Goal: Task Accomplishment & Management: Complete application form

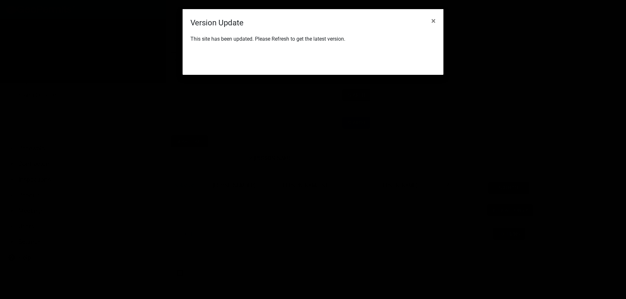
scroll to position [190, 0]
click at [416, 50] on div "This site has been updated. Please Refresh to get the latest version." at bounding box center [312, 40] width 261 height 22
click at [414, 58] on button "Refresh" at bounding box center [415, 59] width 30 height 12
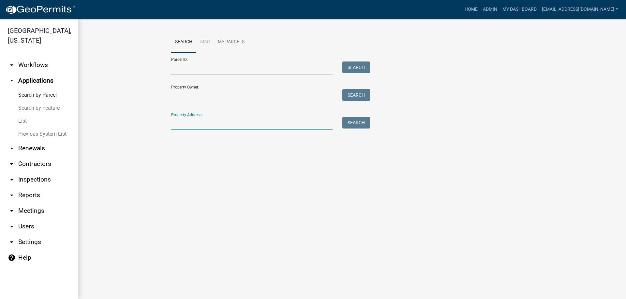
click at [205, 125] on input "Property Address:" at bounding box center [251, 123] width 161 height 13
type input "21 [PERSON_NAME]"
click at [356, 122] on button "Search" at bounding box center [356, 123] width 28 height 12
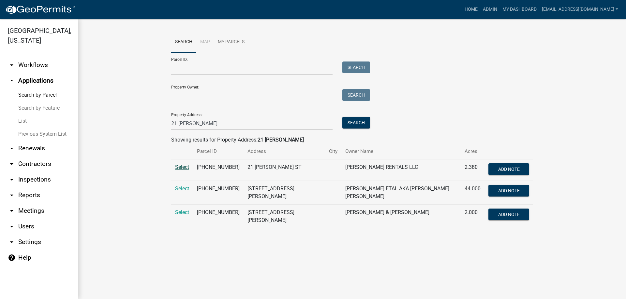
click at [180, 166] on span "Select" at bounding box center [182, 167] width 14 height 6
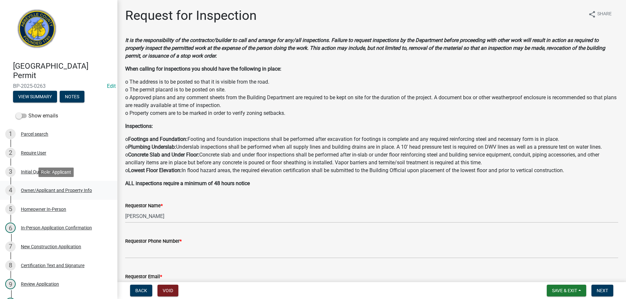
click at [39, 191] on div "Owner/Applicant and Property Info" at bounding box center [56, 190] width 71 height 5
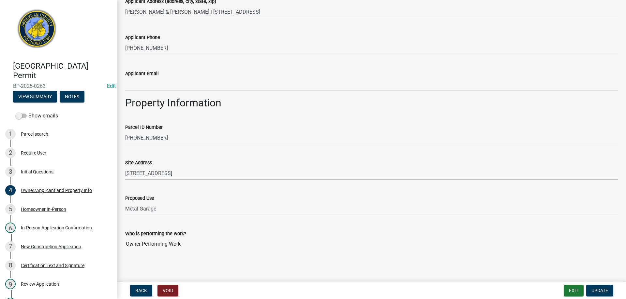
scroll to position [230, 0]
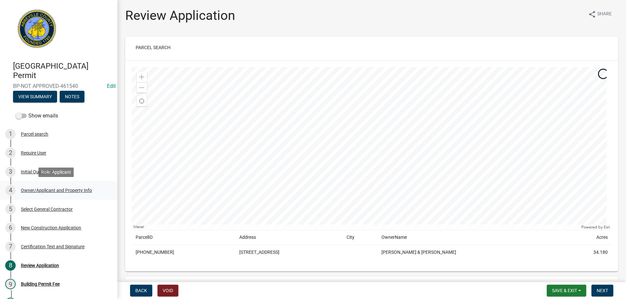
click at [42, 191] on div "Owner/Applicant and Property Info" at bounding box center [56, 190] width 71 height 5
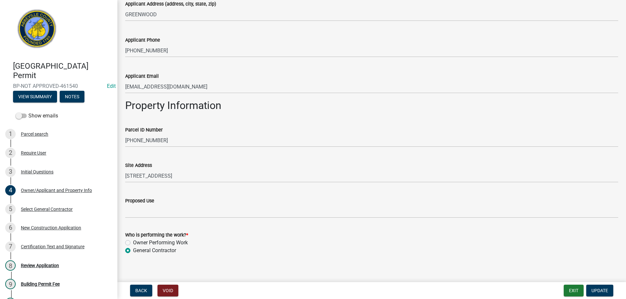
scroll to position [232, 0]
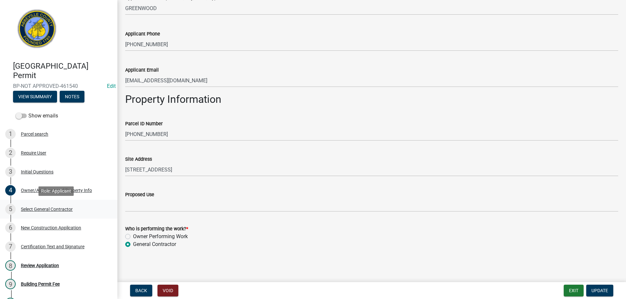
click at [45, 209] on div "Select General Contractor" at bounding box center [47, 209] width 52 height 5
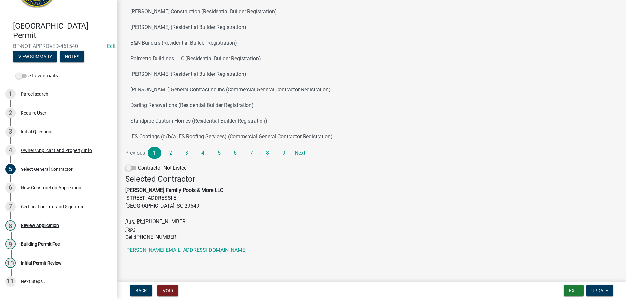
scroll to position [63, 0]
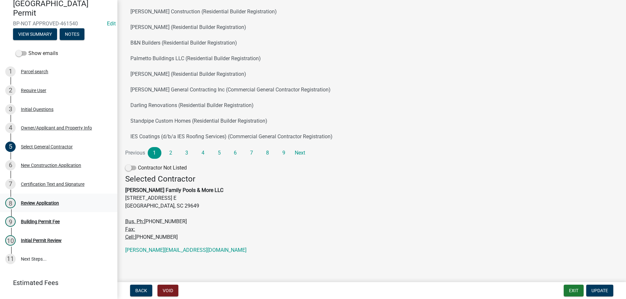
click at [34, 201] on div "Review Application" at bounding box center [40, 203] width 38 height 5
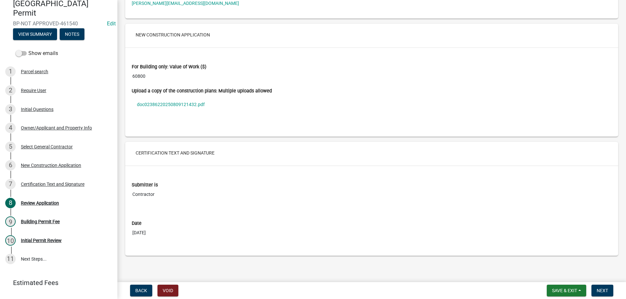
scroll to position [1116, 0]
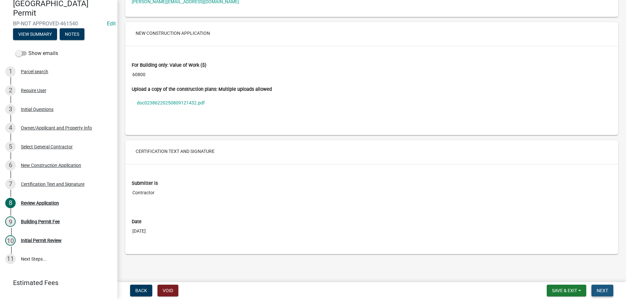
click at [597, 288] on span "Next" at bounding box center [601, 290] width 11 height 5
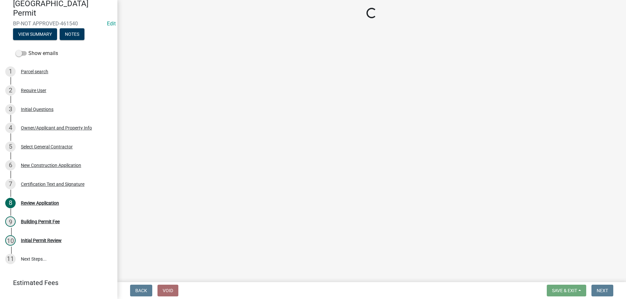
scroll to position [0, 0]
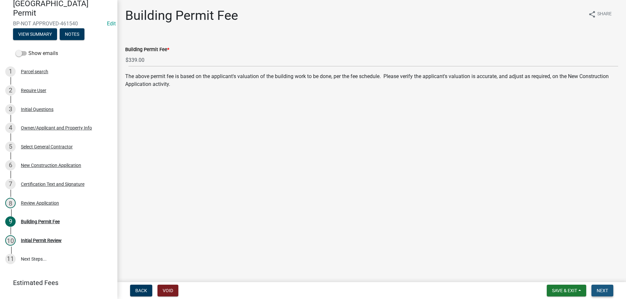
click at [600, 292] on span "Next" at bounding box center [601, 290] width 11 height 5
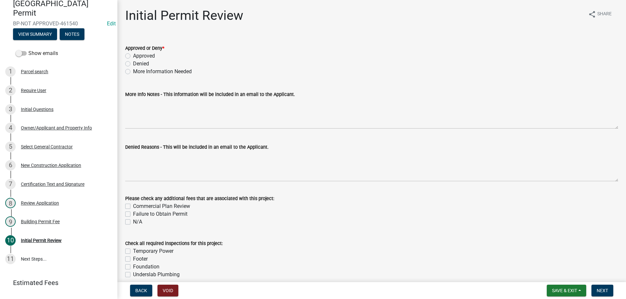
click at [133, 55] on label "Approved" at bounding box center [144, 56] width 22 height 8
click at [133, 55] on input "Approved" at bounding box center [135, 54] width 4 height 4
radio input "true"
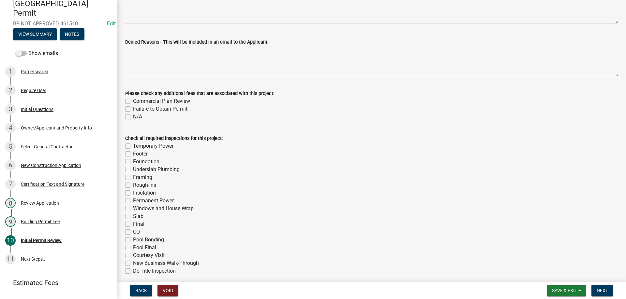
scroll to position [130, 0]
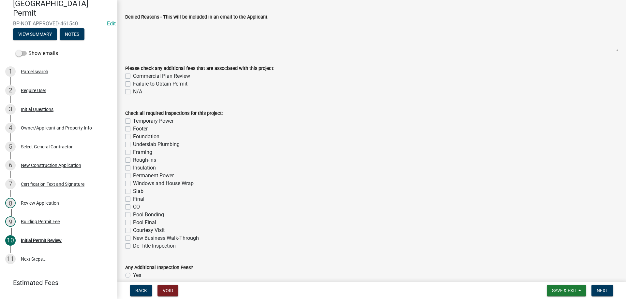
click at [133, 91] on label "N/A" at bounding box center [137, 92] width 9 height 8
click at [133, 91] on input "N/A" at bounding box center [135, 90] width 4 height 4
checkbox input "true"
checkbox input "false"
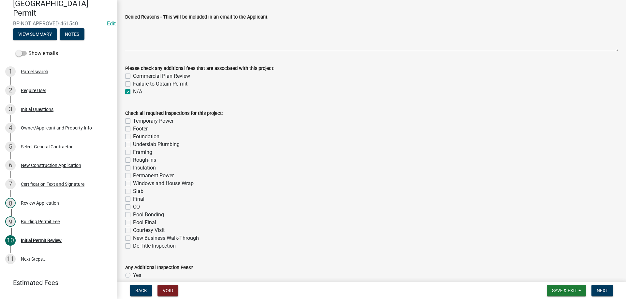
checkbox input "true"
click at [133, 215] on label "Pool Bonding" at bounding box center [148, 215] width 31 height 8
click at [133, 215] on input "Pool Bonding" at bounding box center [135, 213] width 4 height 4
checkbox input "true"
checkbox input "false"
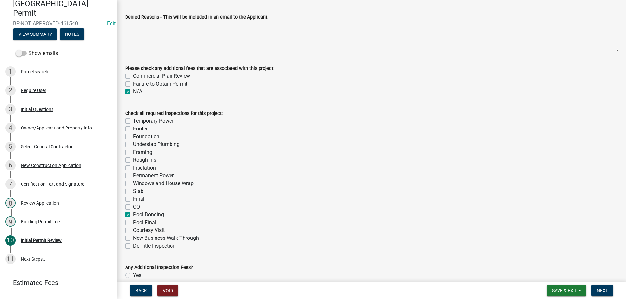
checkbox input "false"
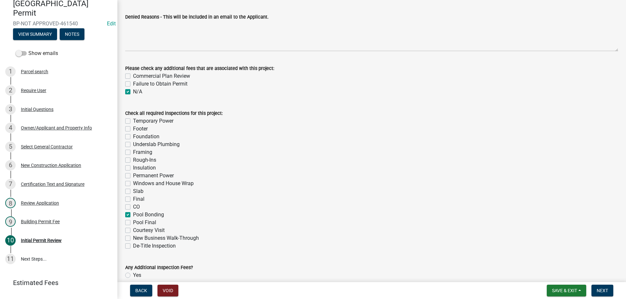
checkbox input "false"
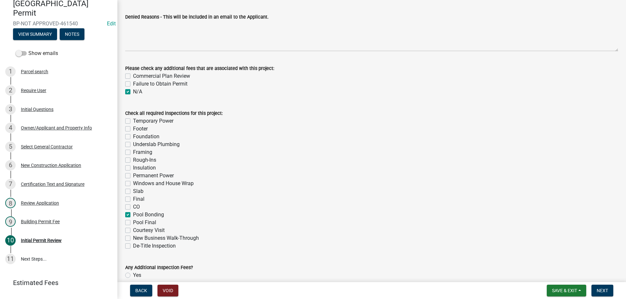
checkbox input "false"
checkbox input "true"
checkbox input "false"
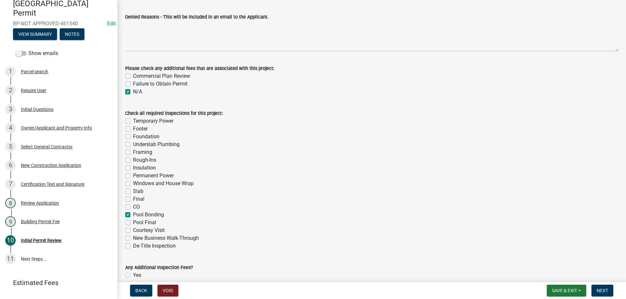
checkbox input "false"
click at [133, 222] on label "Pool Final" at bounding box center [144, 223] width 23 height 8
click at [133, 222] on input "Pool Final" at bounding box center [135, 221] width 4 height 4
checkbox input "true"
checkbox input "false"
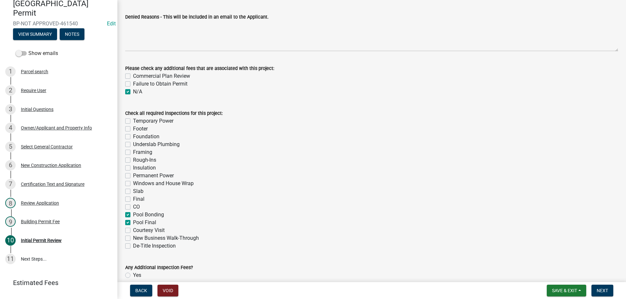
checkbox input "false"
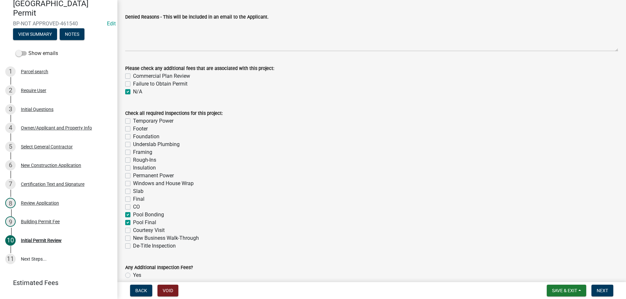
checkbox input "false"
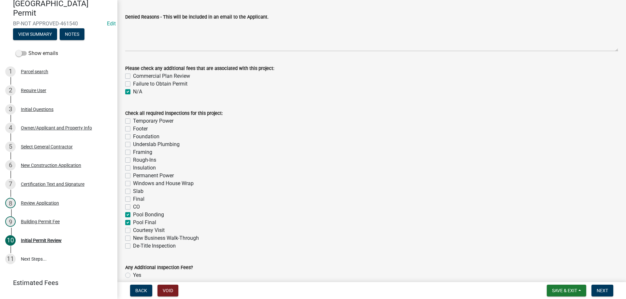
checkbox input "false"
checkbox input "true"
checkbox input "false"
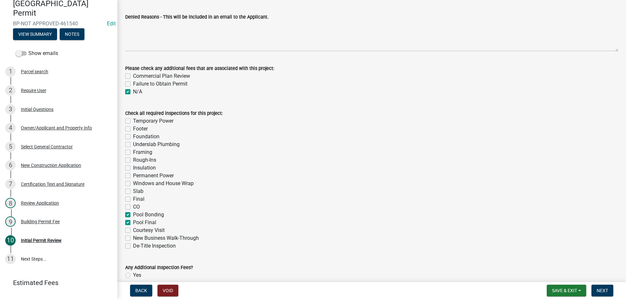
checkbox input "false"
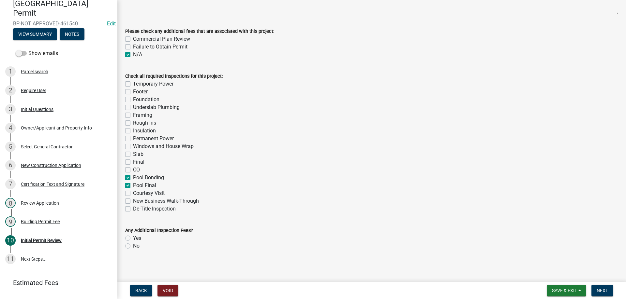
scroll to position [169, 0]
click at [133, 245] on label "No" at bounding box center [136, 245] width 7 height 8
click at [133, 245] on input "No" at bounding box center [135, 243] width 4 height 4
radio input "true"
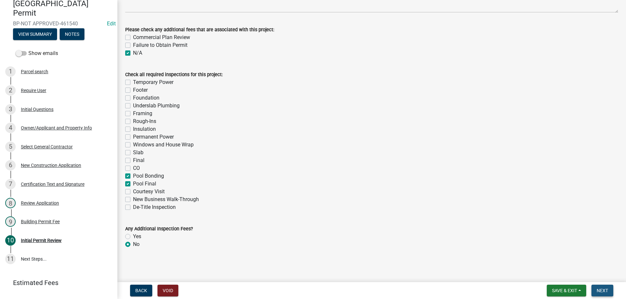
click at [599, 291] on span "Next" at bounding box center [601, 290] width 11 height 5
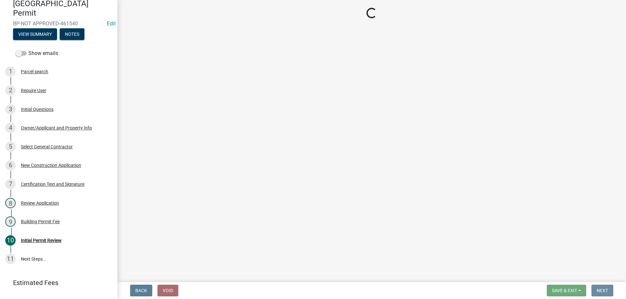
scroll to position [0, 0]
select select "3: 3"
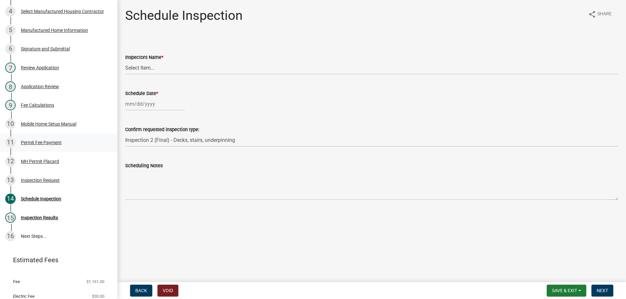
scroll to position [195, 0]
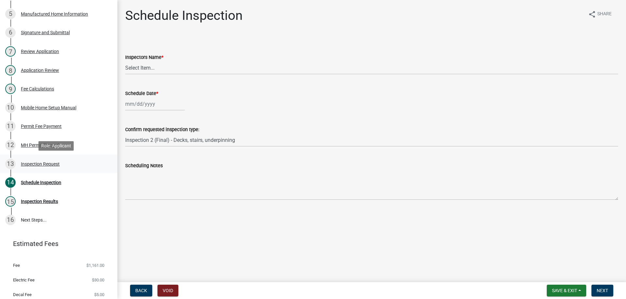
click at [40, 164] on div "Inspection Request" at bounding box center [40, 164] width 39 height 5
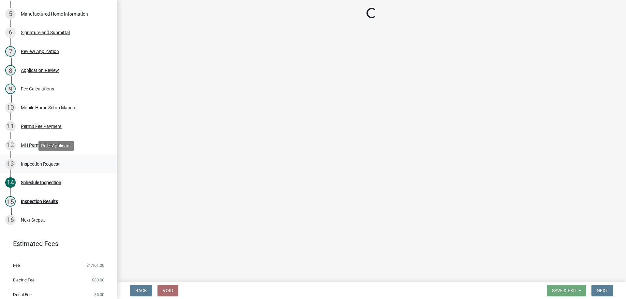
select select "dde82eb7-4e9f-4197-ae85-f9aafdb44678"
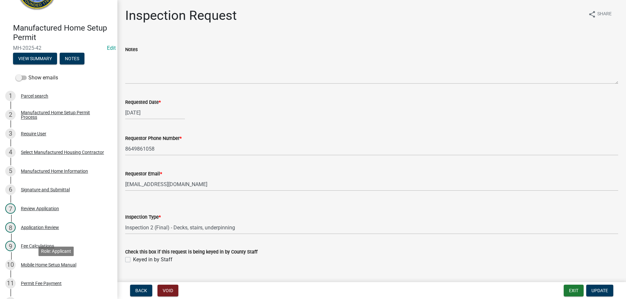
scroll to position [33, 0]
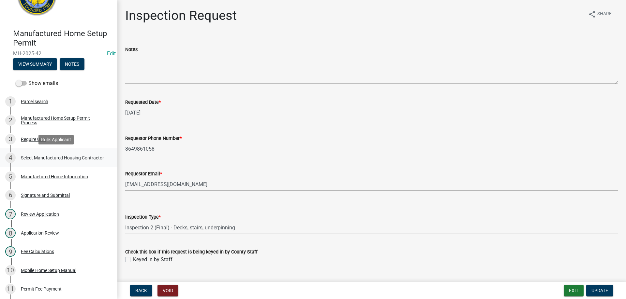
click at [33, 156] on div "Select Manufactured Housing Contractor" at bounding box center [62, 158] width 83 height 5
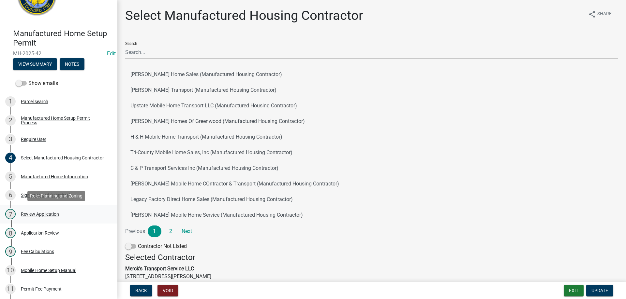
click at [34, 214] on div "Review Application" at bounding box center [40, 214] width 38 height 5
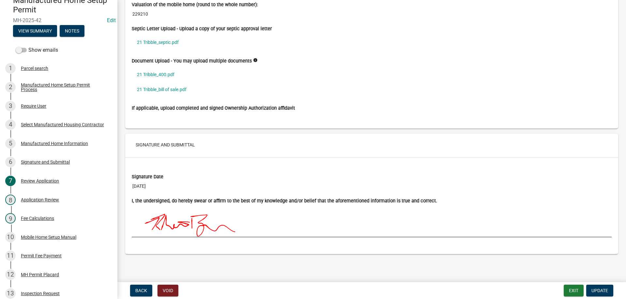
scroll to position [0, 0]
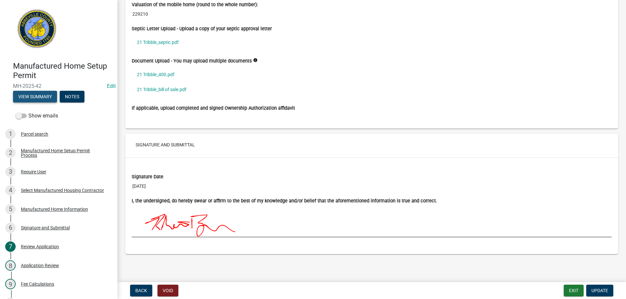
click at [35, 93] on button "View Summary" at bounding box center [35, 97] width 44 height 12
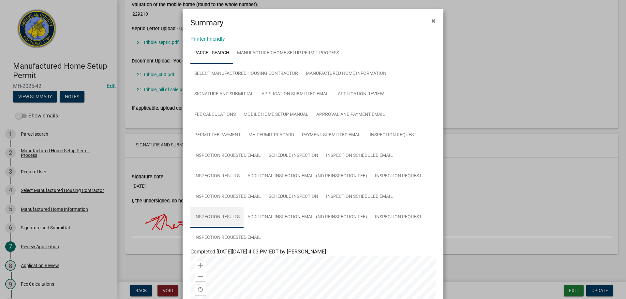
click at [212, 216] on link "Inspection Results" at bounding box center [216, 217] width 53 height 21
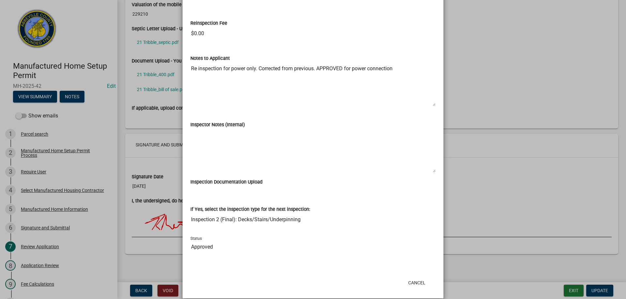
scroll to position [677, 0]
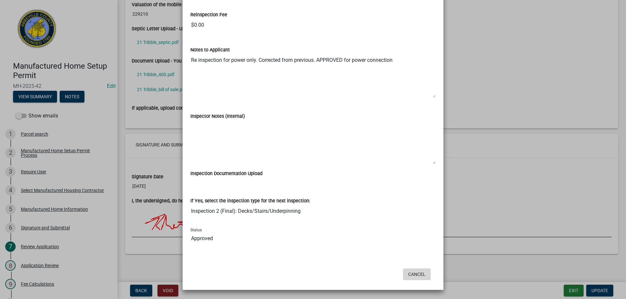
click at [413, 275] on button "Cancel" at bounding box center [417, 275] width 28 height 12
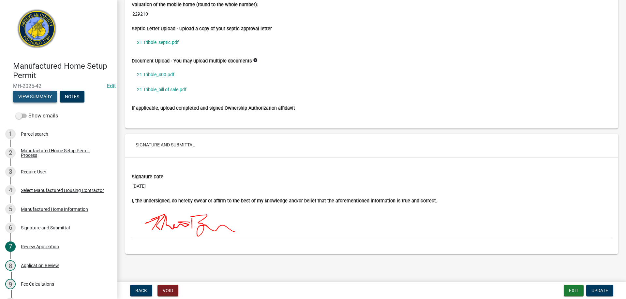
click at [40, 94] on button "View Summary" at bounding box center [35, 97] width 44 height 12
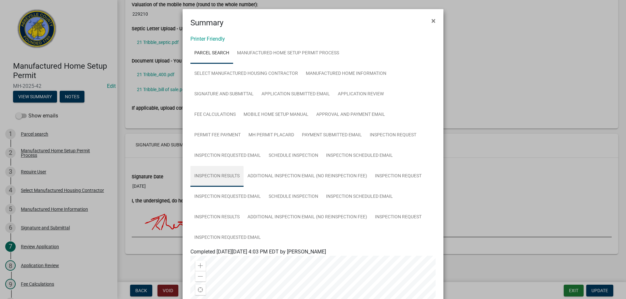
click at [207, 173] on link "Inspection Results" at bounding box center [216, 176] width 53 height 21
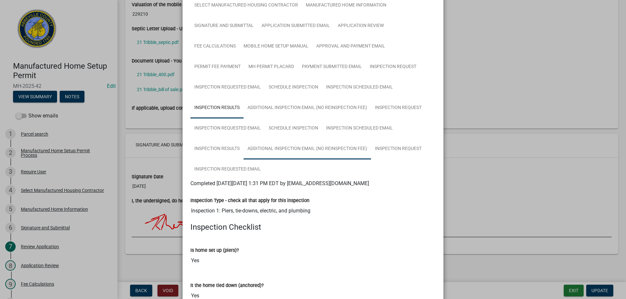
scroll to position [0, 0]
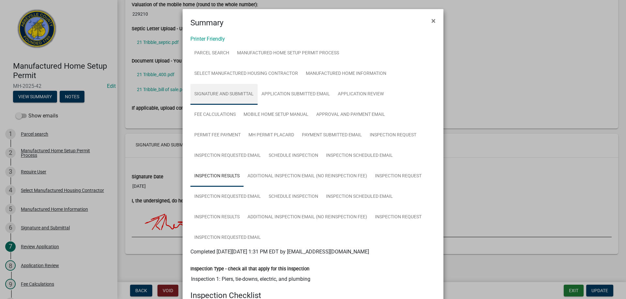
click at [221, 94] on link "Signature and Submittal" at bounding box center [223, 94] width 67 height 21
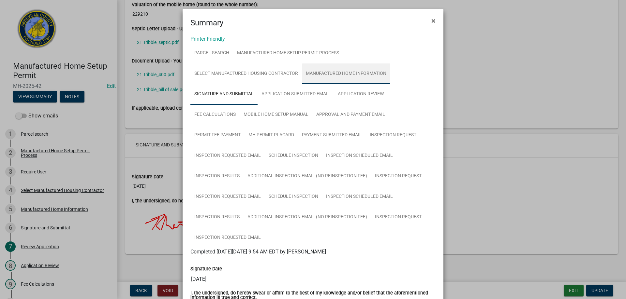
click at [340, 73] on link "Manufactured Home Information" at bounding box center [346, 74] width 88 height 21
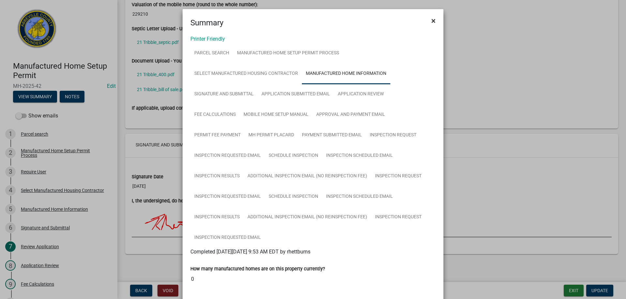
click at [431, 19] on span "×" at bounding box center [433, 20] width 4 height 9
